Goal: Task Accomplishment & Management: Manage account settings

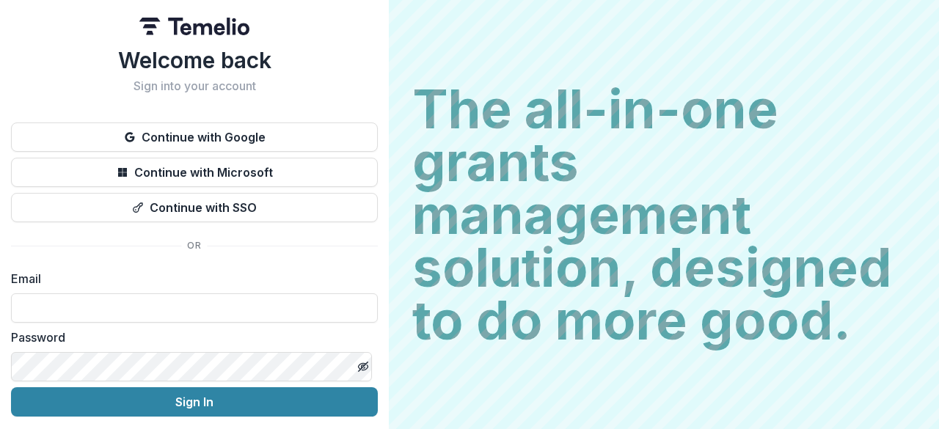
type input "**********"
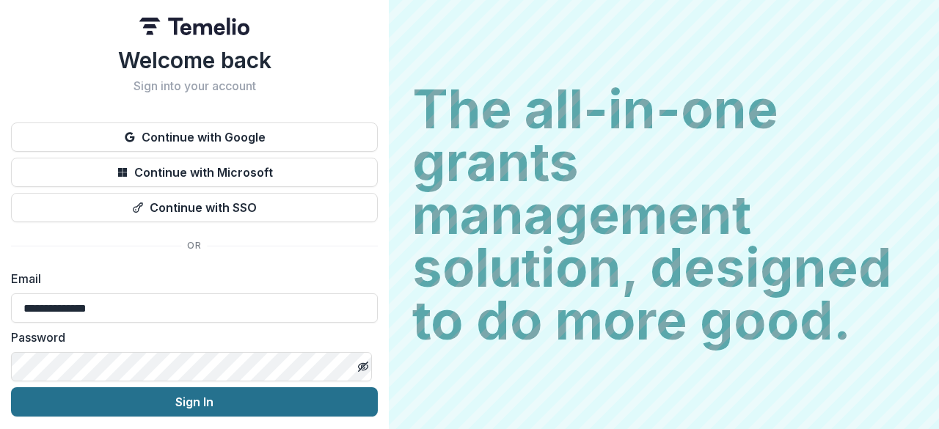
click at [194, 407] on button "Sign In" at bounding box center [194, 401] width 367 height 29
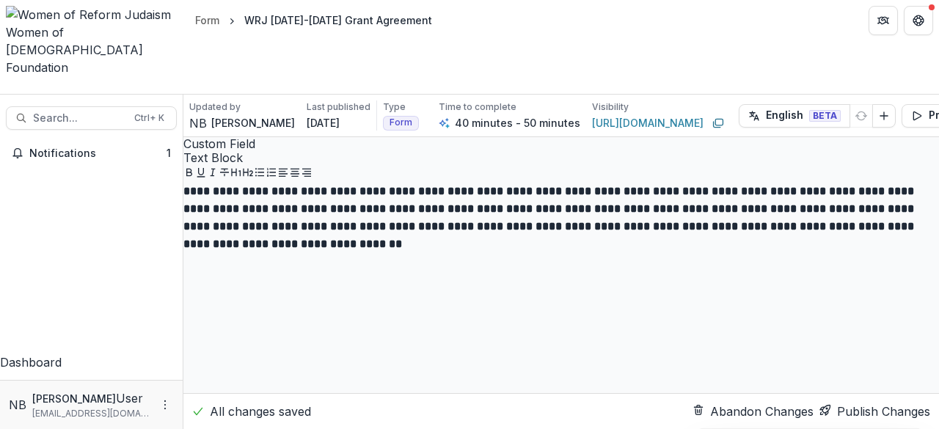
click at [82, 353] on div "Dashboard" at bounding box center [91, 362] width 183 height 18
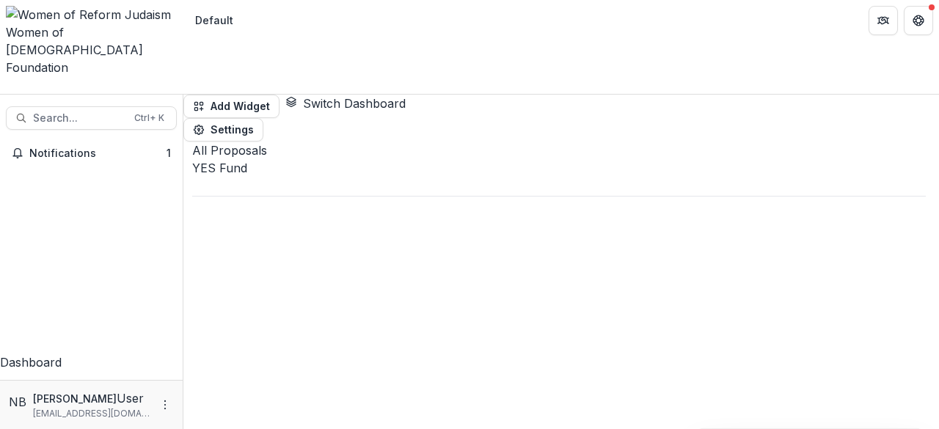
click at [356, 177] on div at bounding box center [558, 186] width 733 height 19
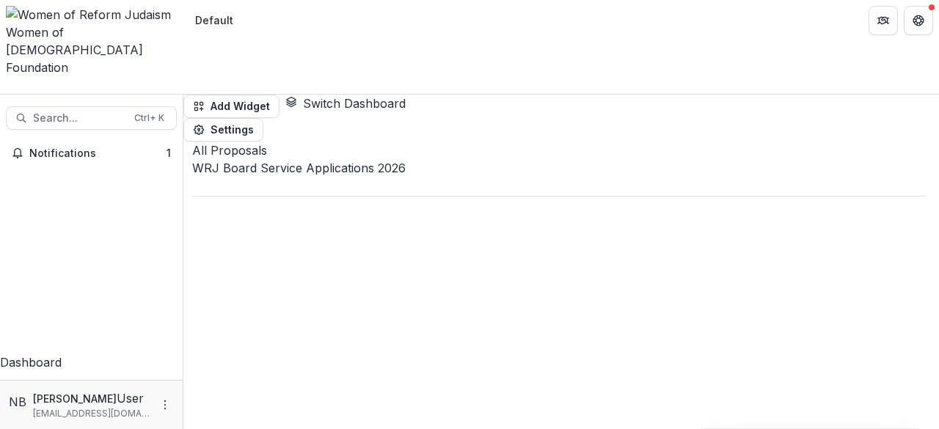
click at [356, 177] on div at bounding box center [558, 186] width 733 height 19
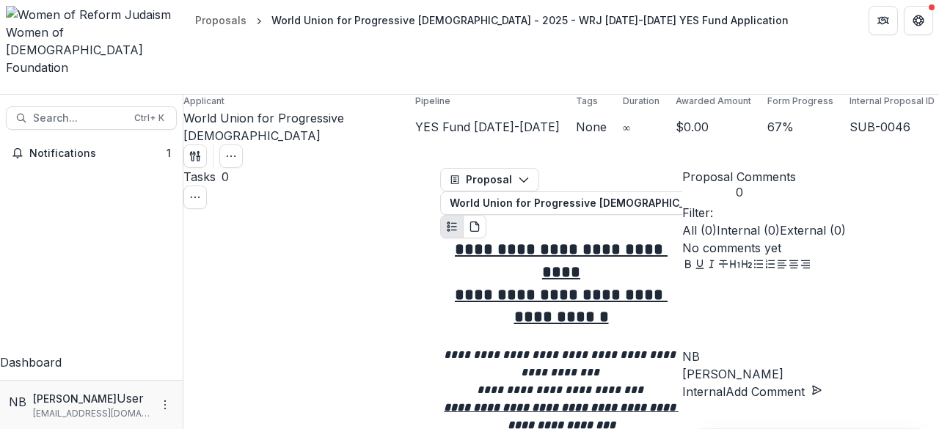
click at [95, 23] on div "Women of [DEMOGRAPHIC_DATA] Foundation" at bounding box center [92, 49] width 172 height 53
click at [6, 89] on icon "Open entity switcher" at bounding box center [6, 89] width 0 height 0
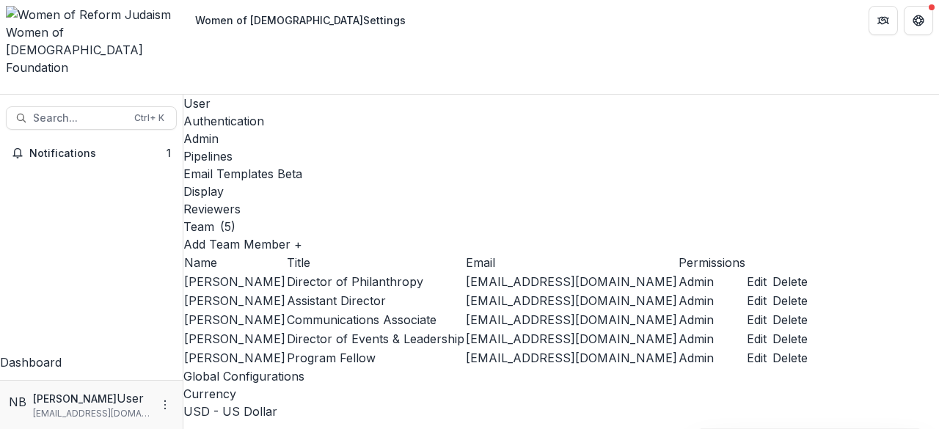
click at [404, 147] on div "Pipelines" at bounding box center [560, 156] width 755 height 18
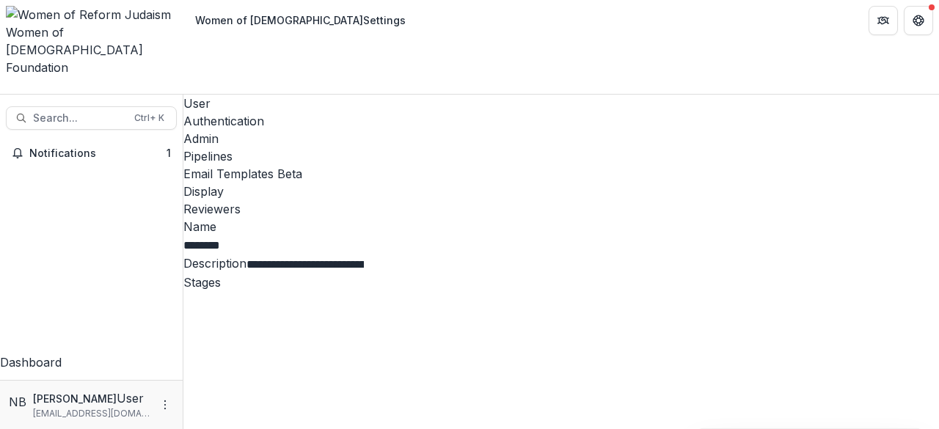
click at [490, 165] on div "Email Templates Beta" at bounding box center [560, 174] width 755 height 18
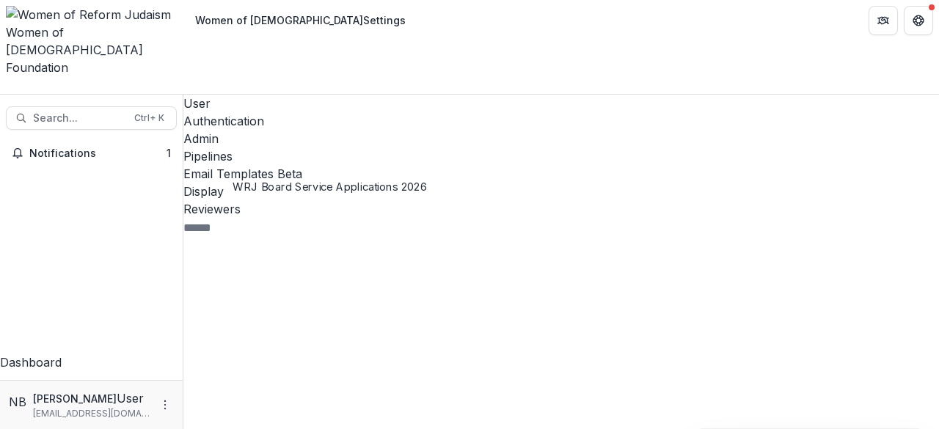
scroll to position [147, 0]
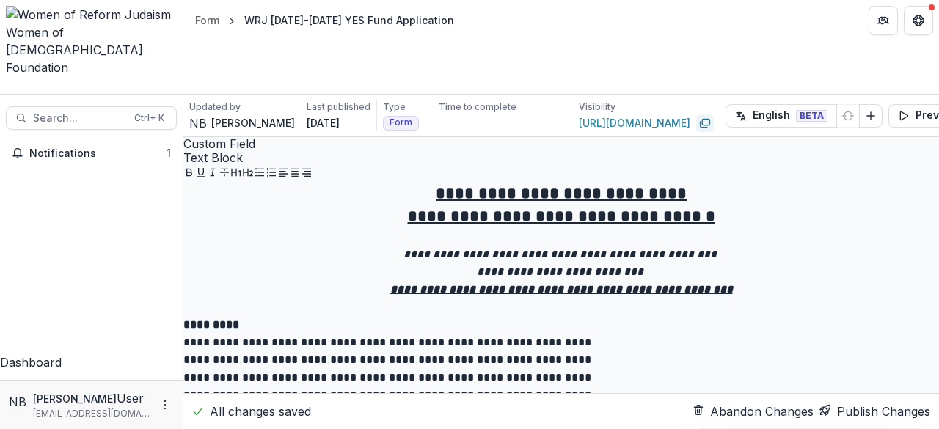
click at [699, 117] on icon "Copy link" at bounding box center [705, 123] width 12 height 12
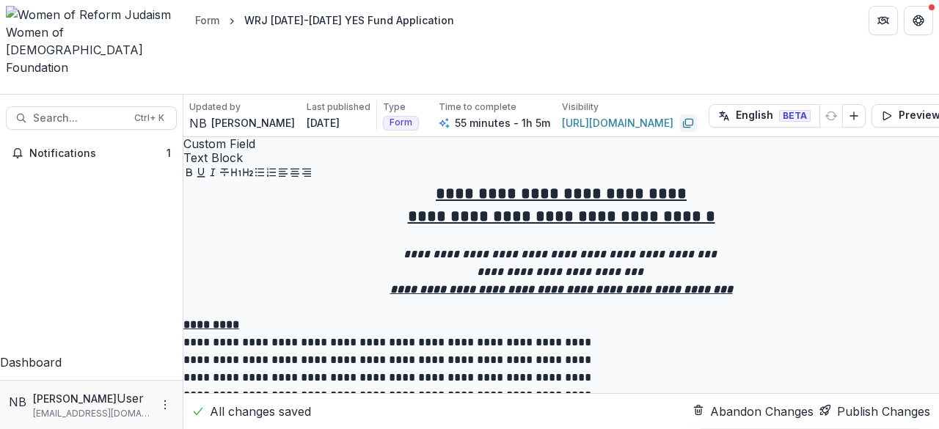
click at [76, 353] on div "Dashboard" at bounding box center [91, 362] width 183 height 18
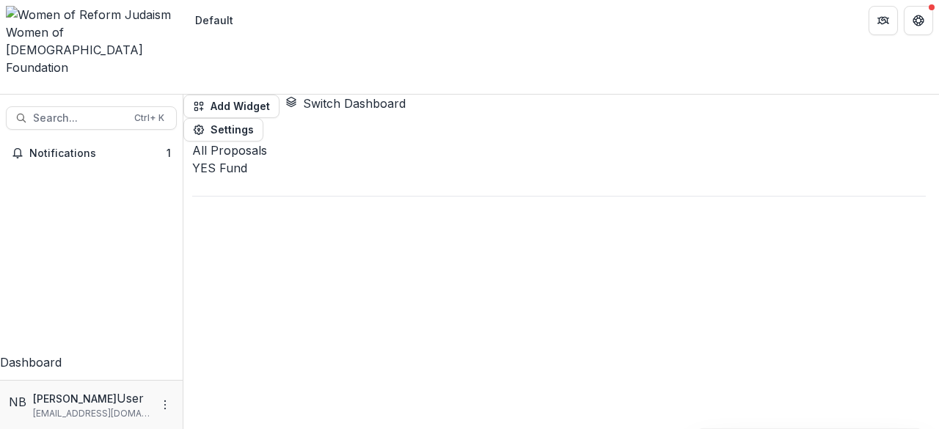
click at [350, 159] on div "YES Fund" at bounding box center [558, 177] width 733 height 37
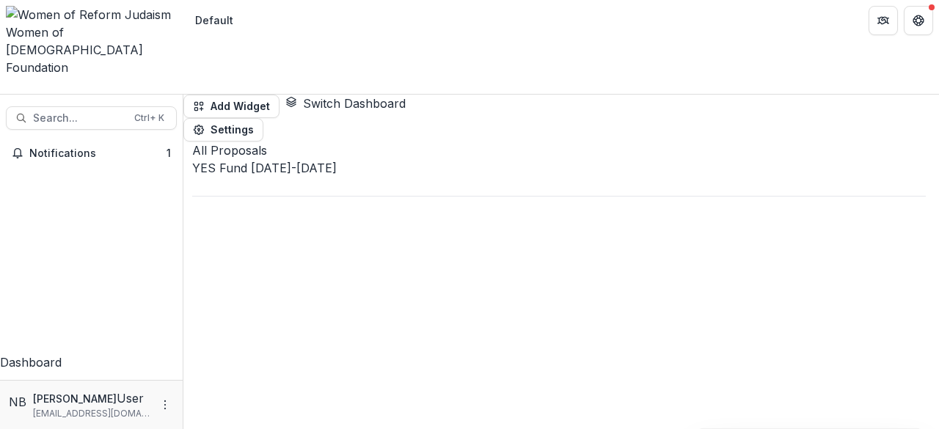
click at [71, 23] on div "Women of [DEMOGRAPHIC_DATA]" at bounding box center [92, 40] width 172 height 35
click at [6, 89] on button "Open entity switcher" at bounding box center [6, 89] width 0 height 0
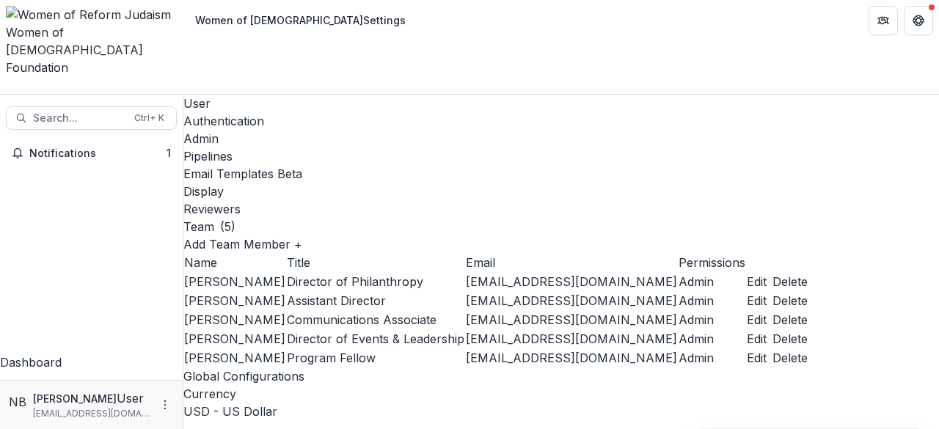
click at [488, 165] on div "Email Templates Beta" at bounding box center [560, 174] width 755 height 18
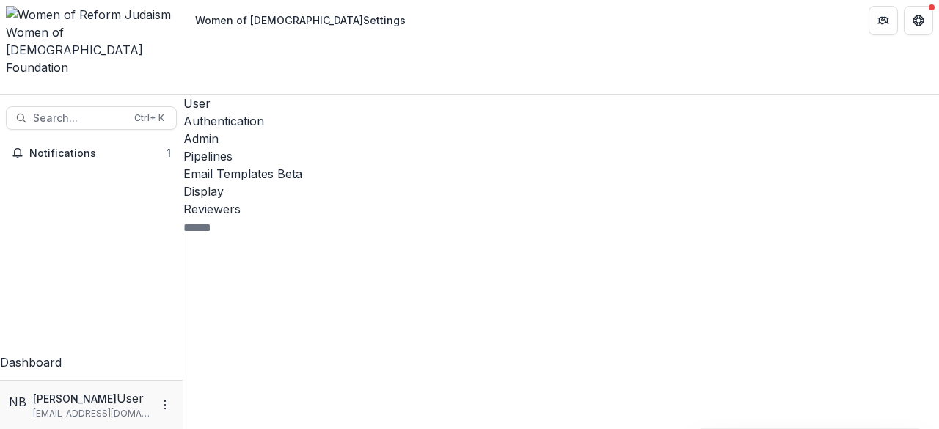
click at [253, 403] on div "Task 28 Proposal 7 Pipeline 3 YES Fund 11 WRJ Board Service Applications 2026 1…" at bounding box center [311, 386] width 256 height 299
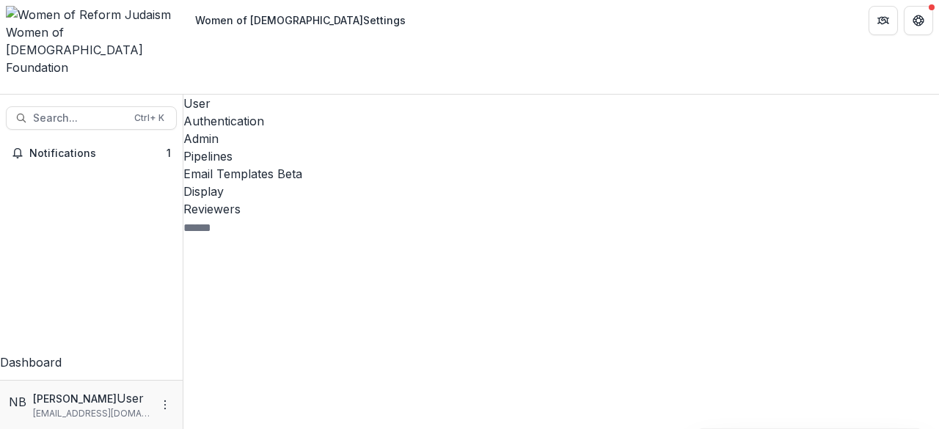
click at [6, 89] on icon "Open entity switcher" at bounding box center [6, 89] width 0 height 0
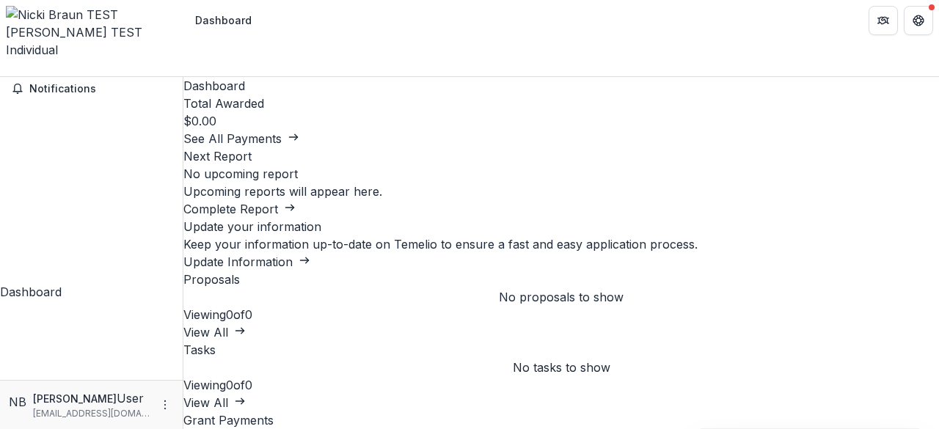
click at [6, 72] on icon "Open entity switcher" at bounding box center [6, 72] width 0 height 0
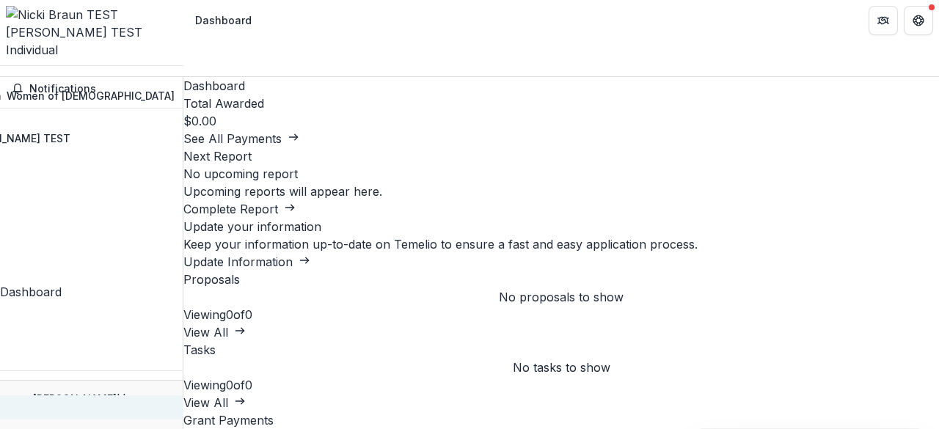
click at [89, 395] on link "Settings" at bounding box center [13, 407] width 342 height 24
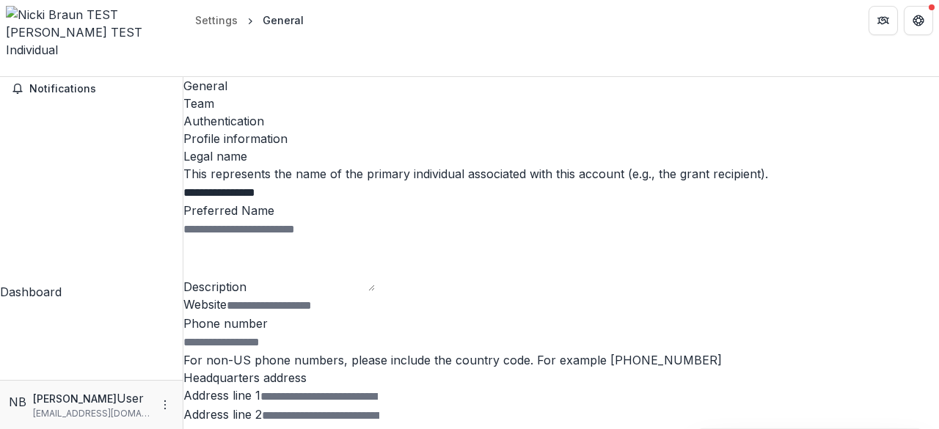
click at [301, 184] on input "**********" at bounding box center [241, 193] width 117 height 18
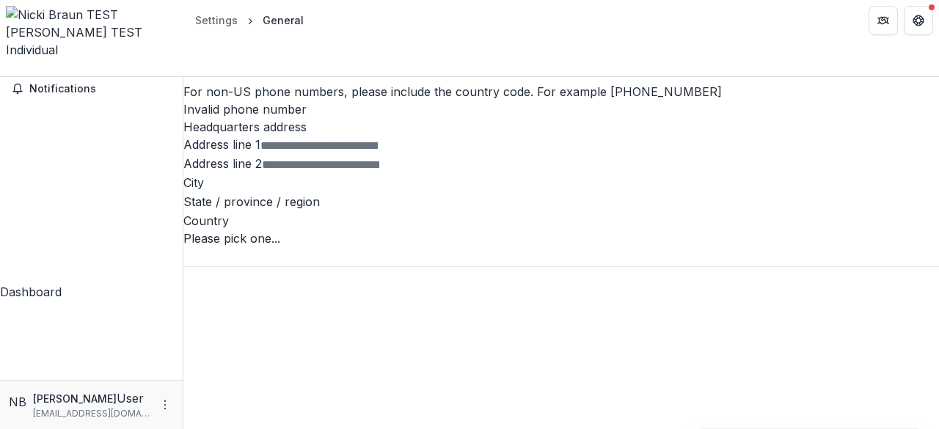
scroll to position [380, 0]
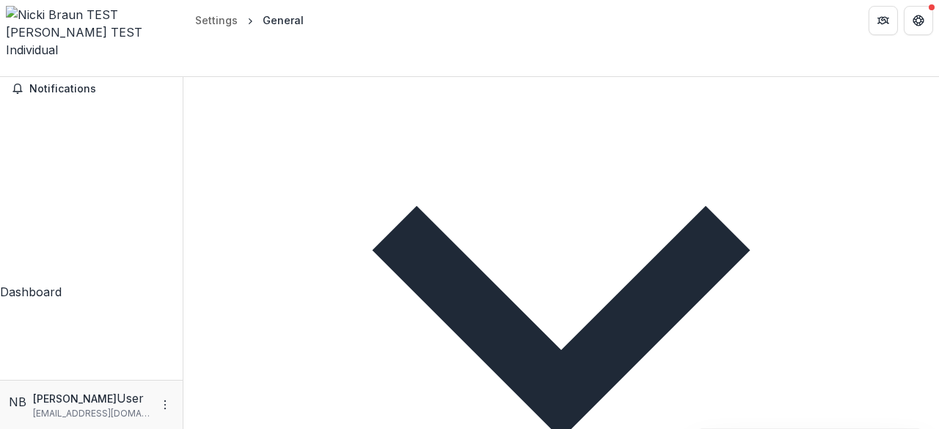
type input "**********"
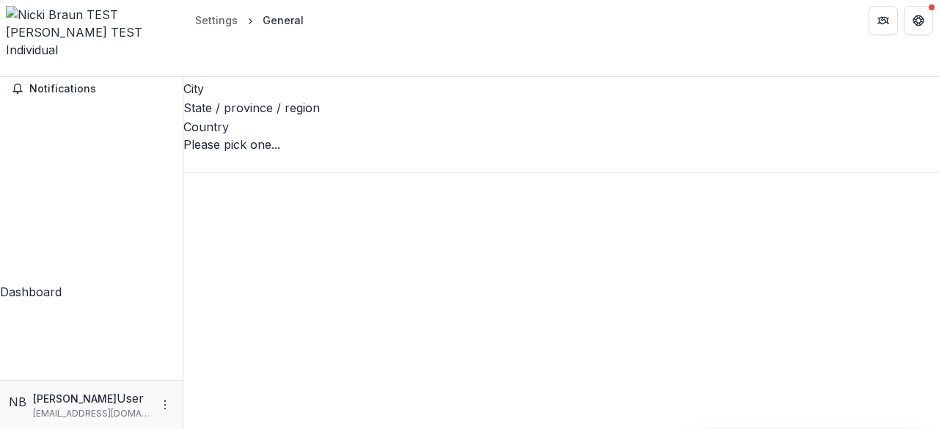
scroll to position [0, 0]
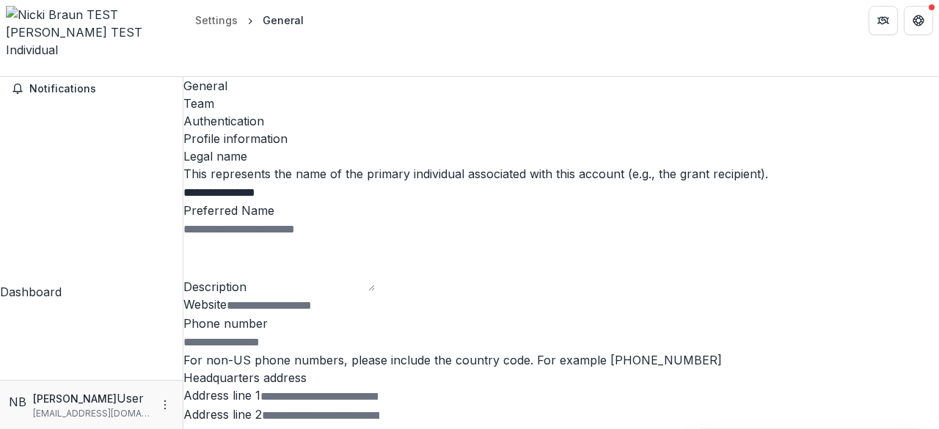
click at [280, 95] on div "Team" at bounding box center [560, 104] width 755 height 18
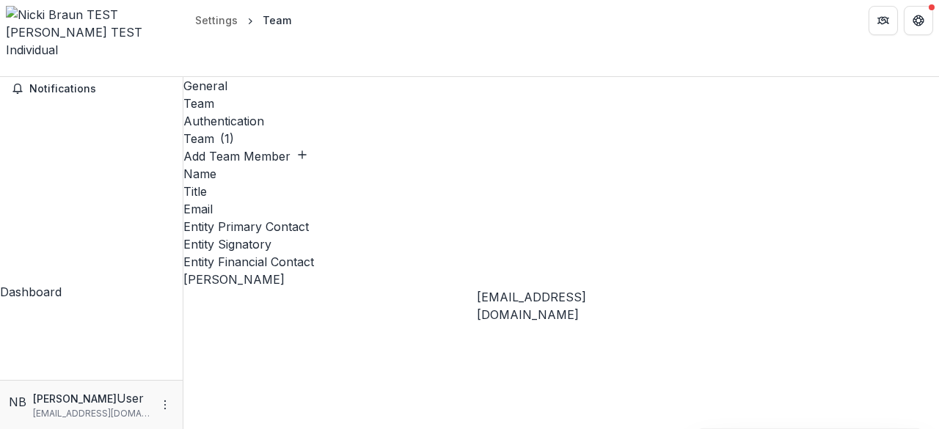
click at [220, 77] on div "General" at bounding box center [560, 86] width 755 height 18
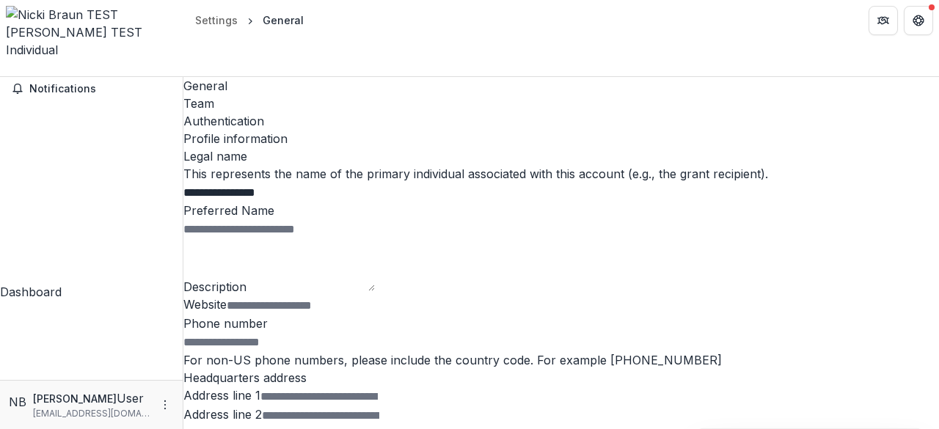
click at [6, 72] on icon "Open entity switcher" at bounding box center [6, 72] width 0 height 0
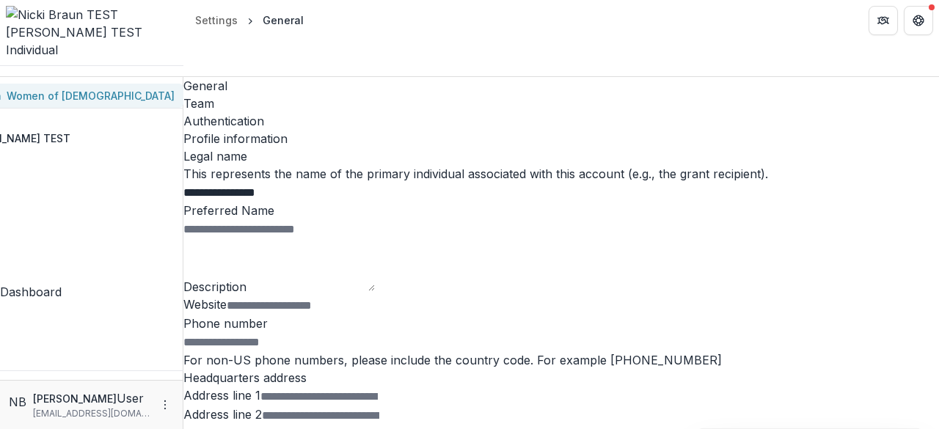
click at [138, 103] on div "Women of [DEMOGRAPHIC_DATA]" at bounding box center [91, 95] width 168 height 15
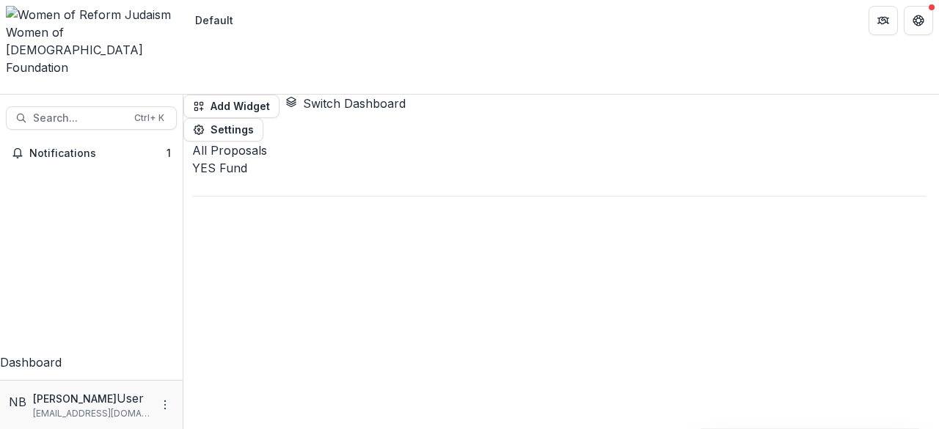
click at [345, 177] on div at bounding box center [558, 186] width 733 height 19
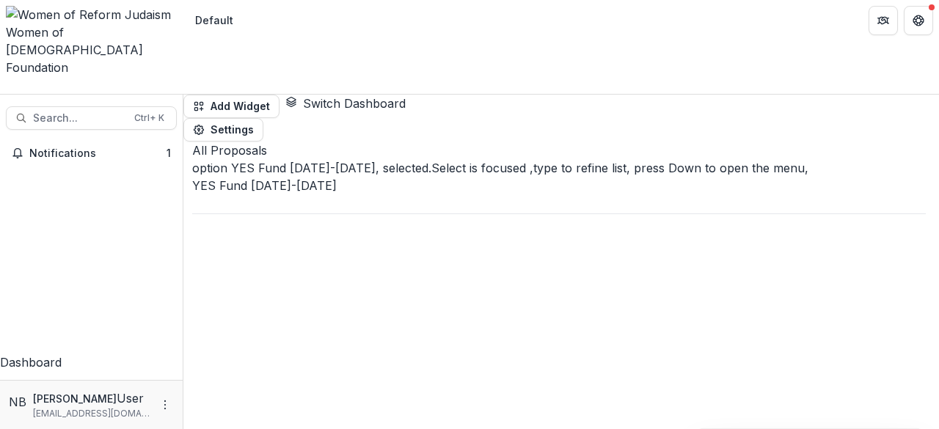
click at [6, 89] on button "Open entity switcher" at bounding box center [6, 89] width 0 height 0
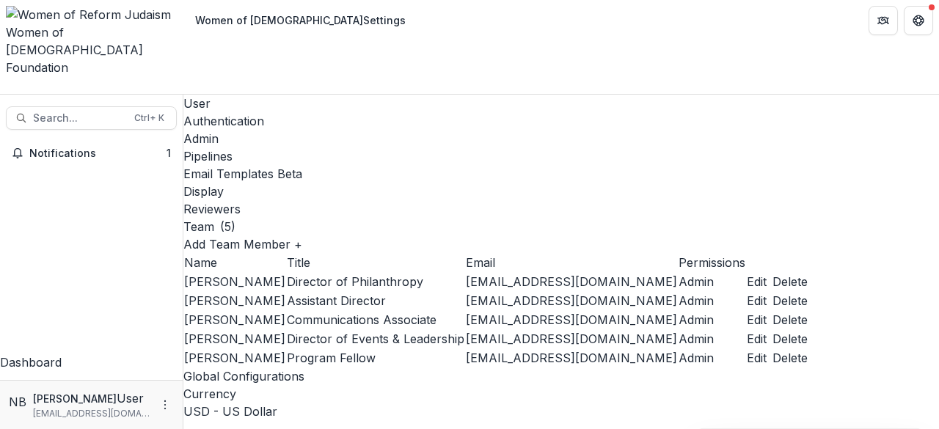
click at [384, 147] on div "Pipelines" at bounding box center [560, 156] width 755 height 18
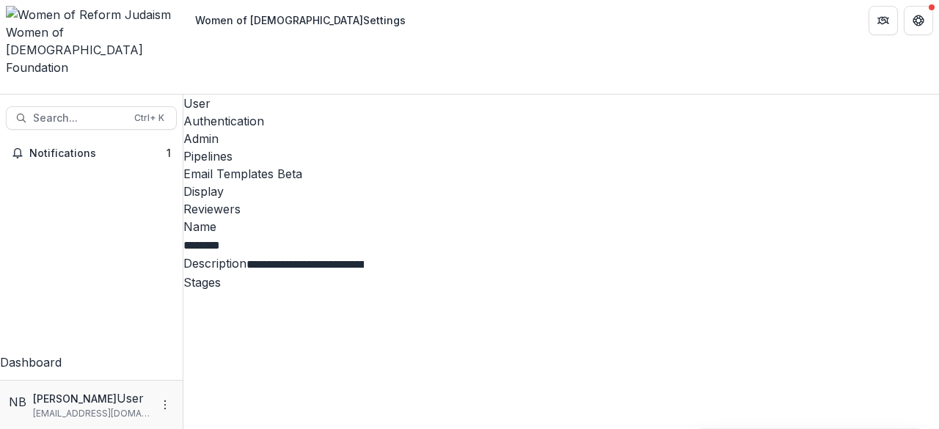
scroll to position [135, 0]
click at [506, 165] on div "Email Templates Beta" at bounding box center [560, 174] width 755 height 18
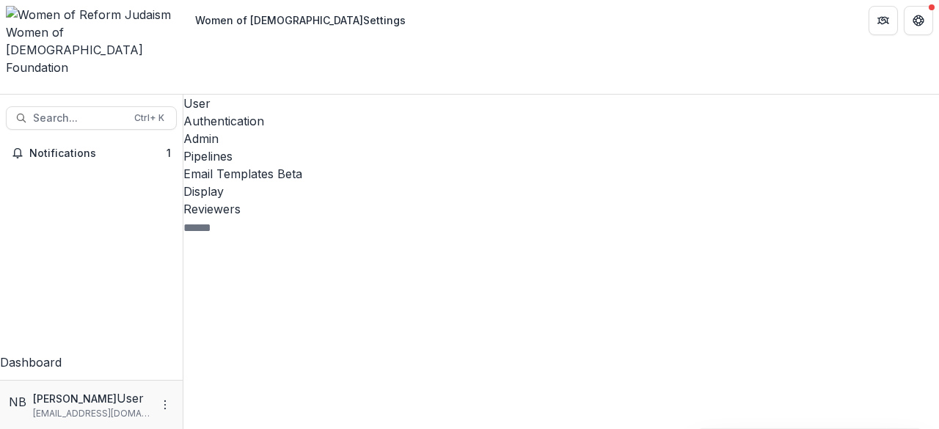
scroll to position [147, 0]
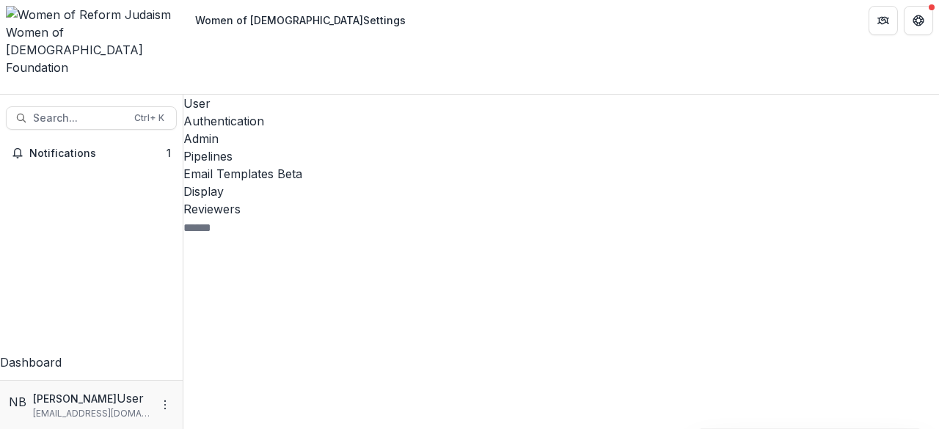
click at [285, 307] on div "Stage Change Message" at bounding box center [327, 427] width 223 height 241
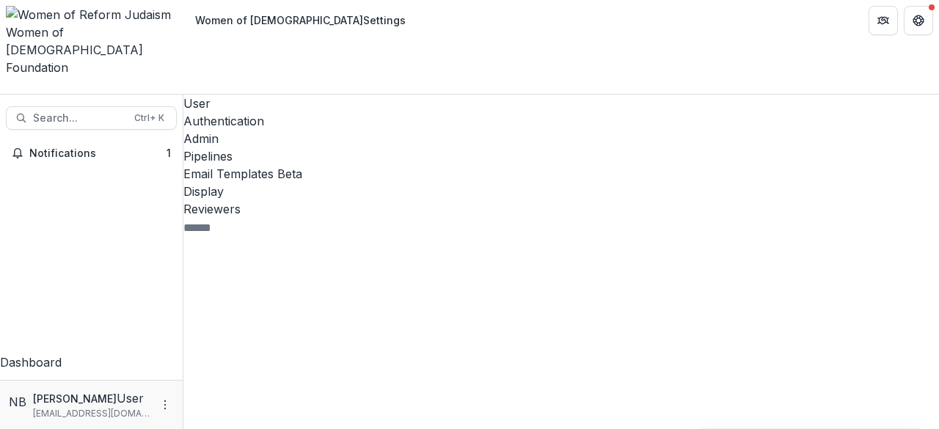
click at [283, 307] on div "Stage Change Message" at bounding box center [327, 427] width 223 height 241
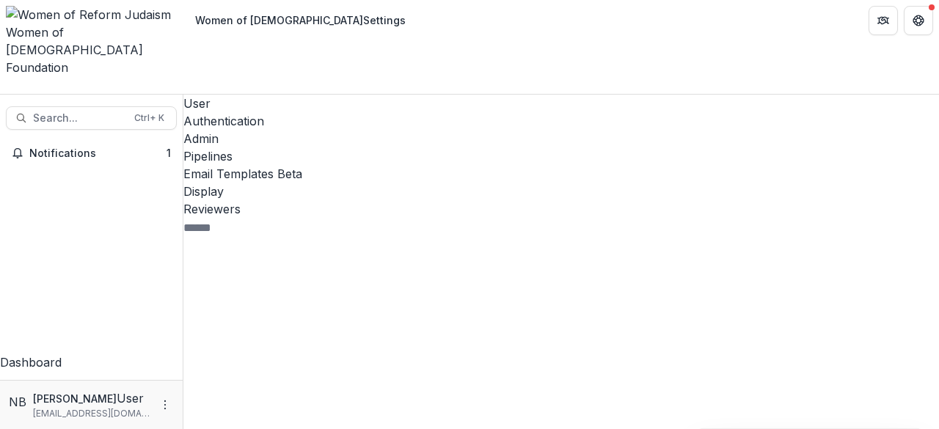
scroll to position [367, 0]
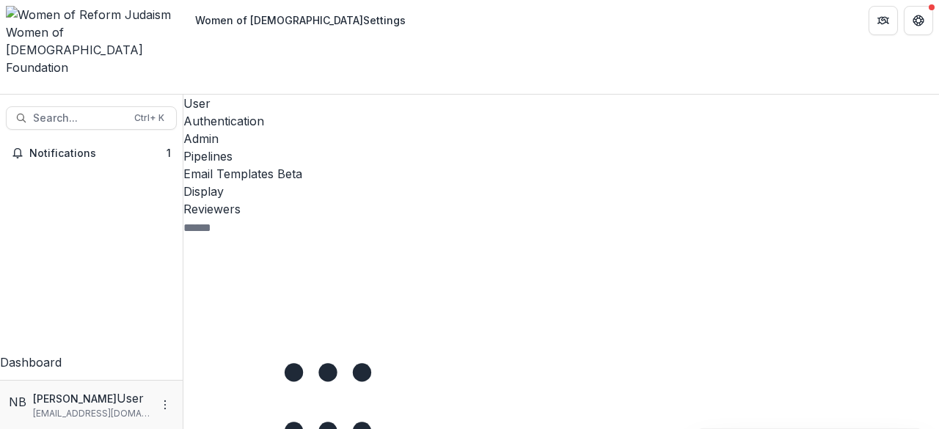
scroll to position [241, 0]
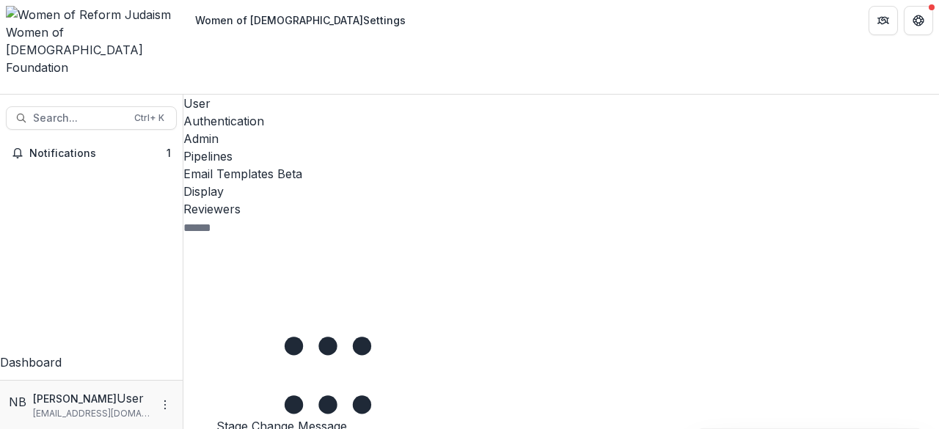
scroll to position [270, 0]
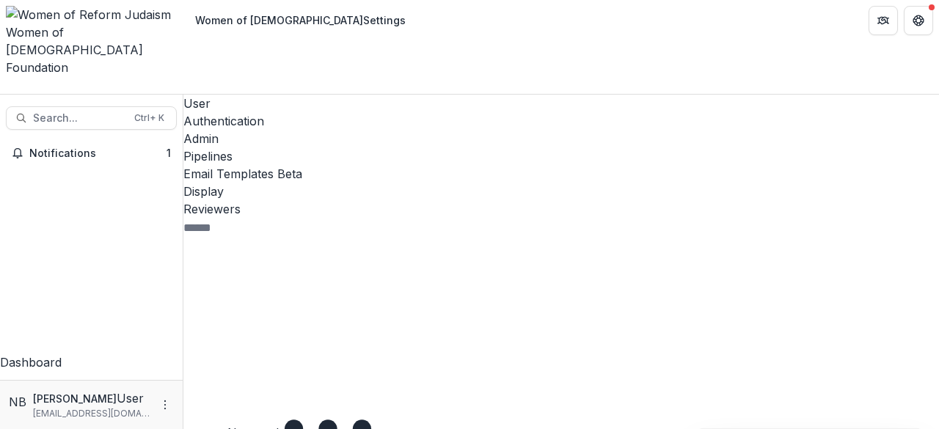
scroll to position [329, 0]
